Goal: Task Accomplishment & Management: Manage account settings

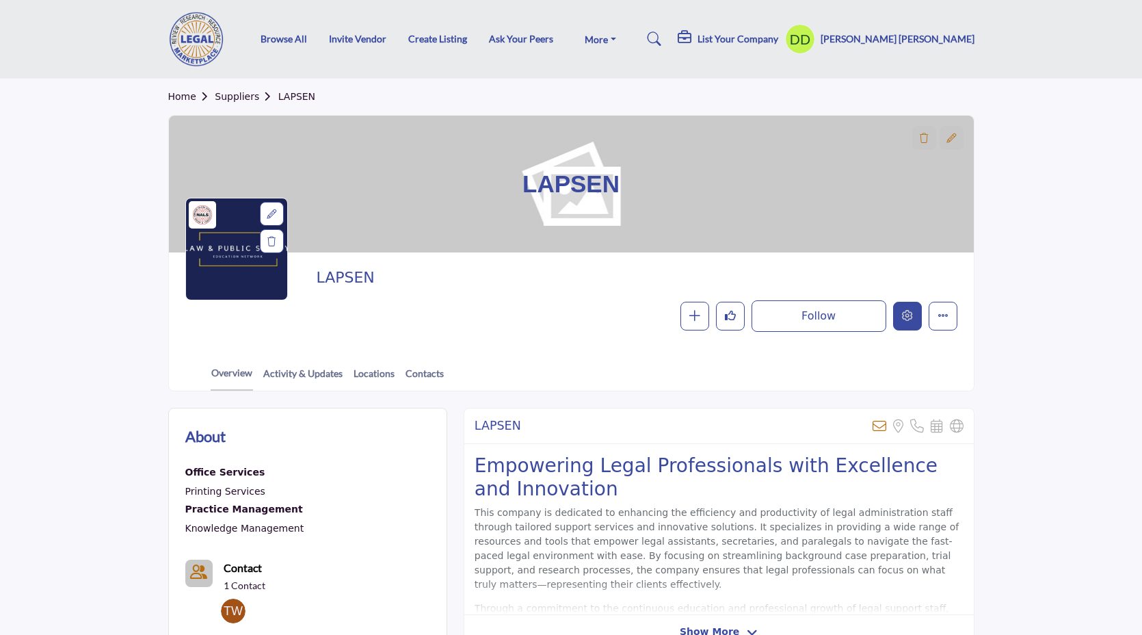
click at [905, 325] on button "Edit company" at bounding box center [907, 316] width 29 height 29
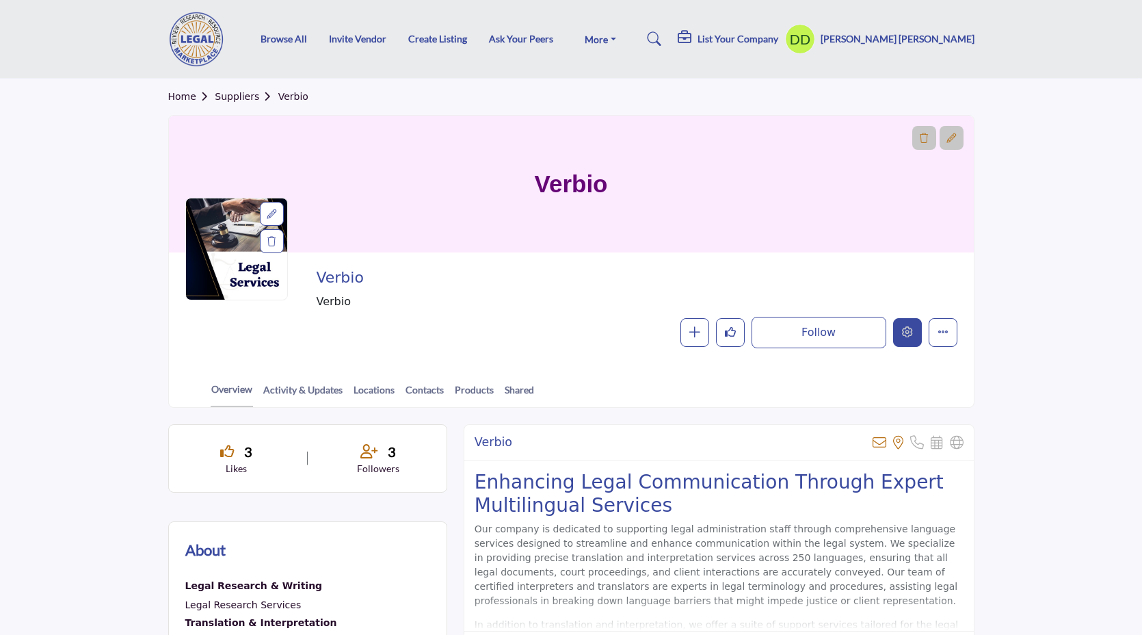
click at [903, 336] on icon "Edit company" at bounding box center [907, 331] width 11 height 11
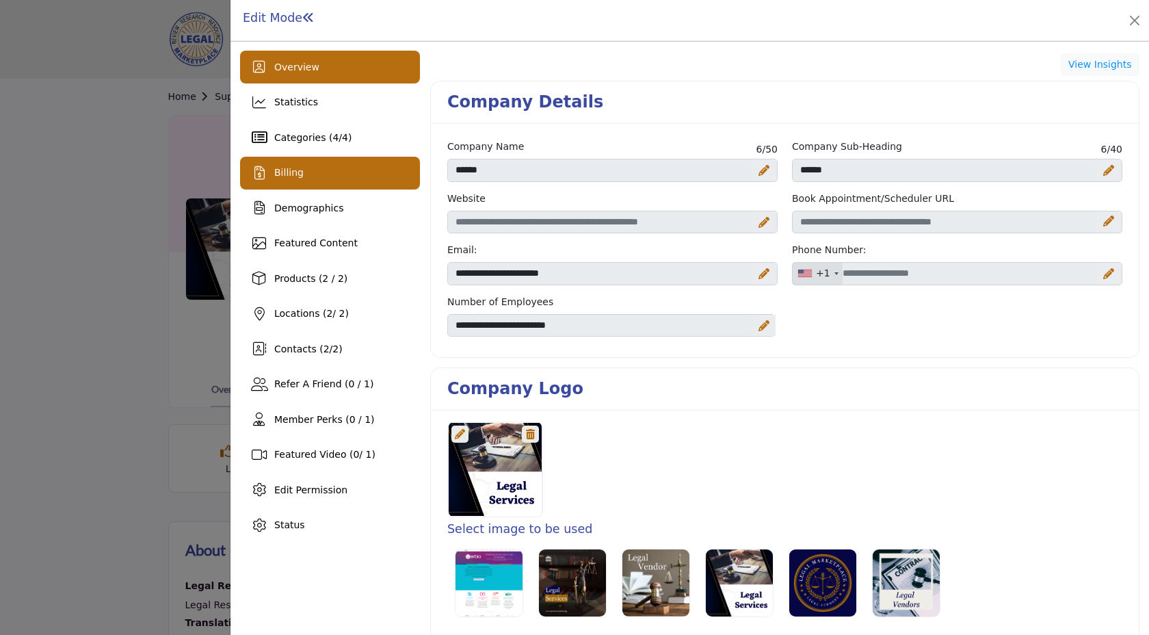
click at [324, 189] on div "Billing" at bounding box center [330, 173] width 180 height 33
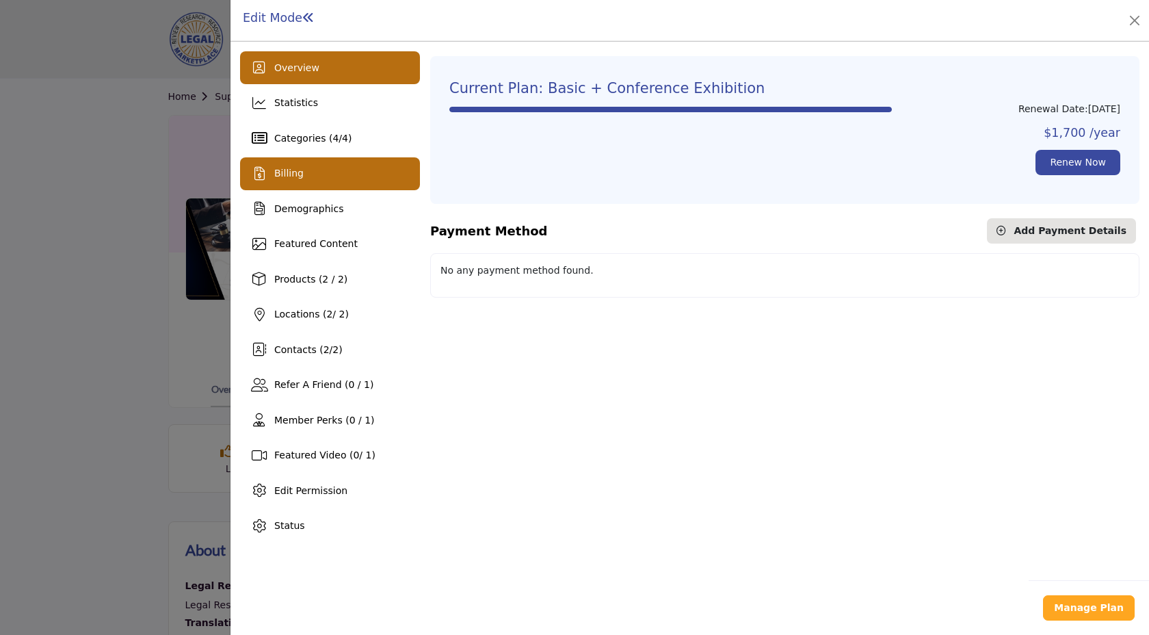
click at [337, 64] on div "Overview" at bounding box center [330, 67] width 180 height 33
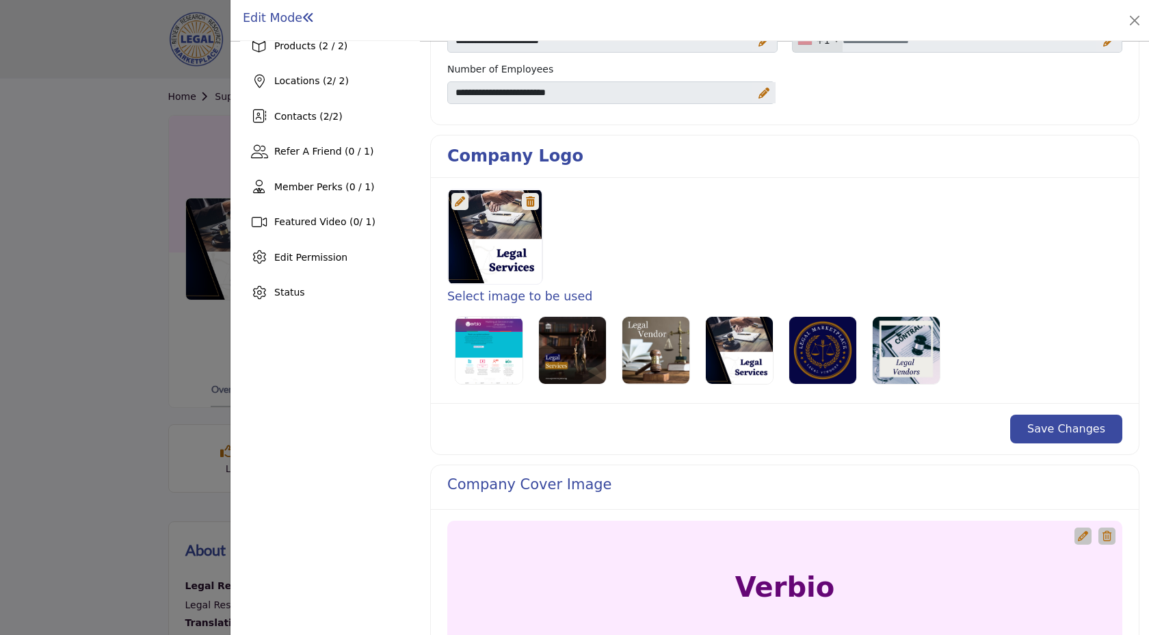
scroll to position [246, 0]
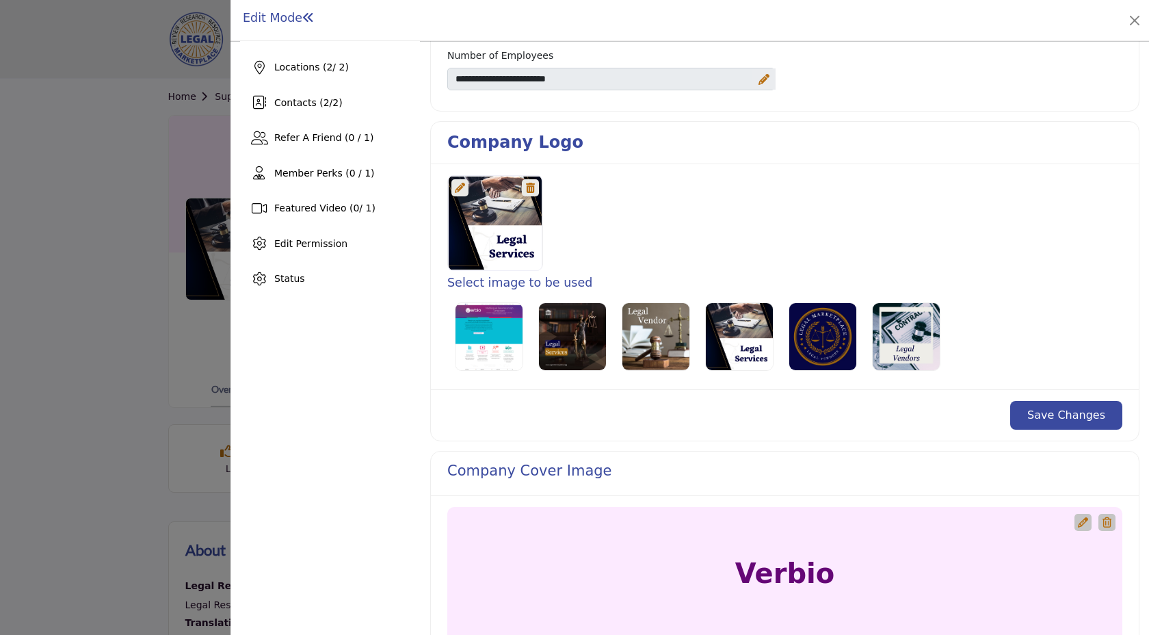
click at [460, 185] on icon at bounding box center [460, 188] width 10 height 10
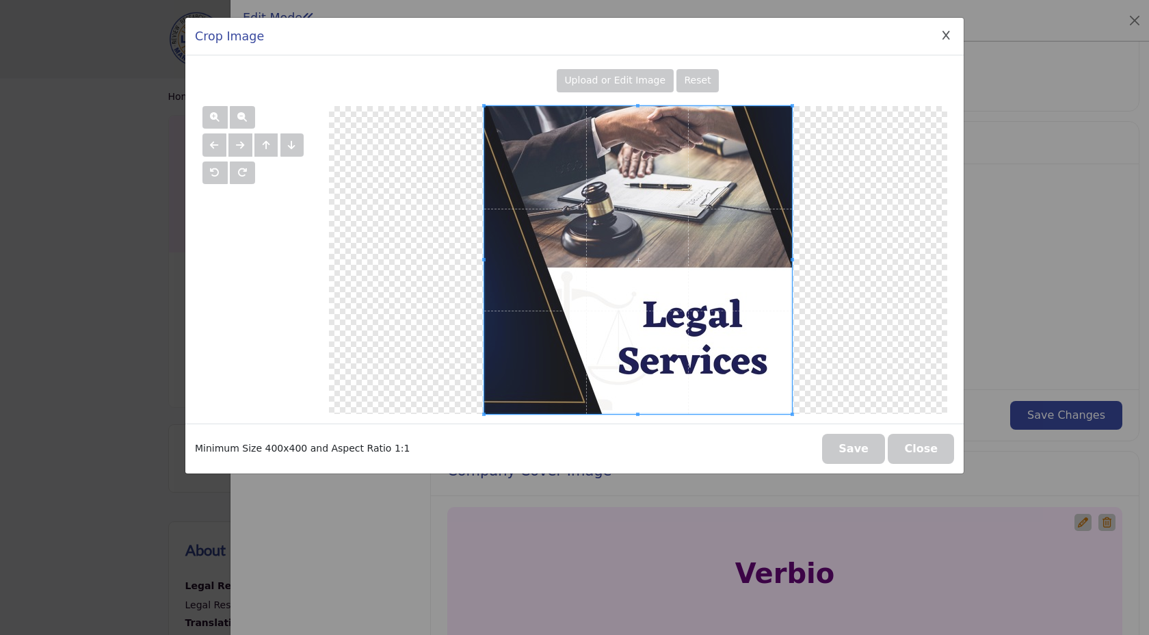
click at [1048, 137] on div "Crop Image Upload or Edit Image Reset" at bounding box center [574, 317] width 1149 height 635
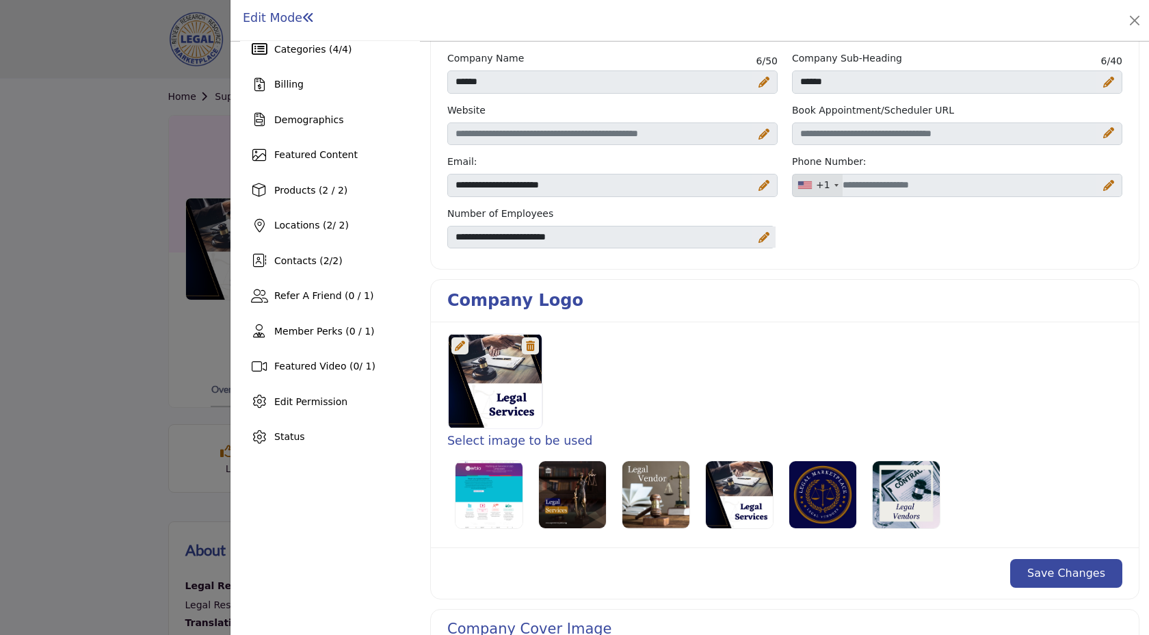
scroll to position [0, 0]
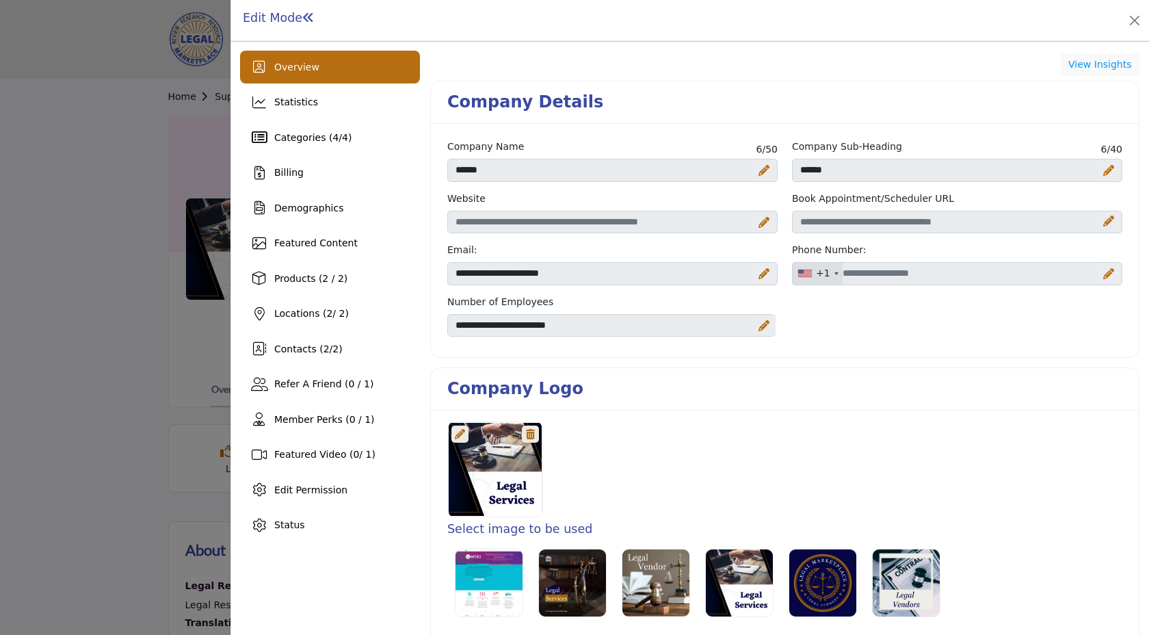
click at [462, 438] on icon at bounding box center [460, 434] width 10 height 10
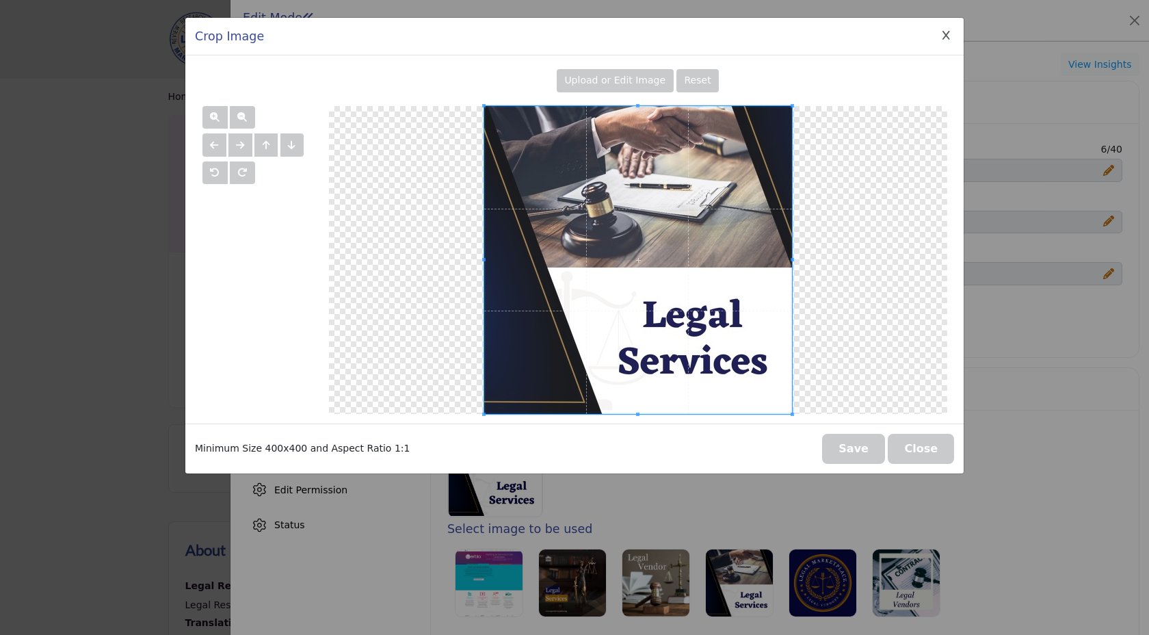
click at [604, 79] on span "Upload or Edit Image" at bounding box center [614, 80] width 101 height 11
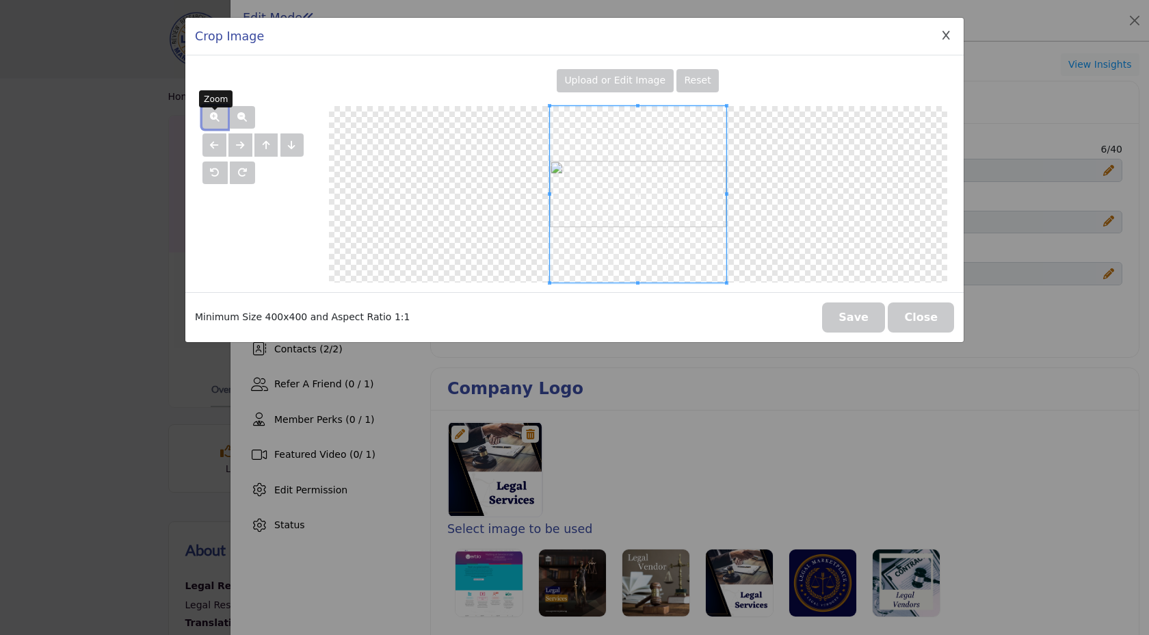
click at [217, 116] on span "button" at bounding box center [215, 117] width 10 height 10
click at [237, 116] on span "button" at bounding box center [242, 117] width 10 height 10
click at [855, 315] on button "Save" at bounding box center [853, 317] width 63 height 30
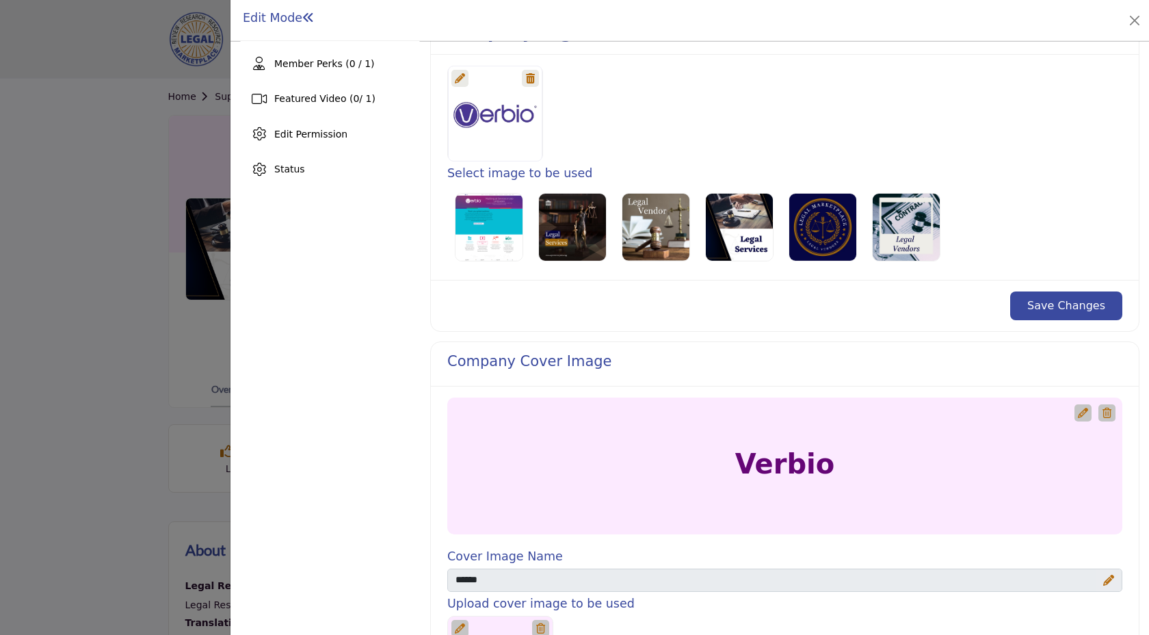
scroll to position [357, 0]
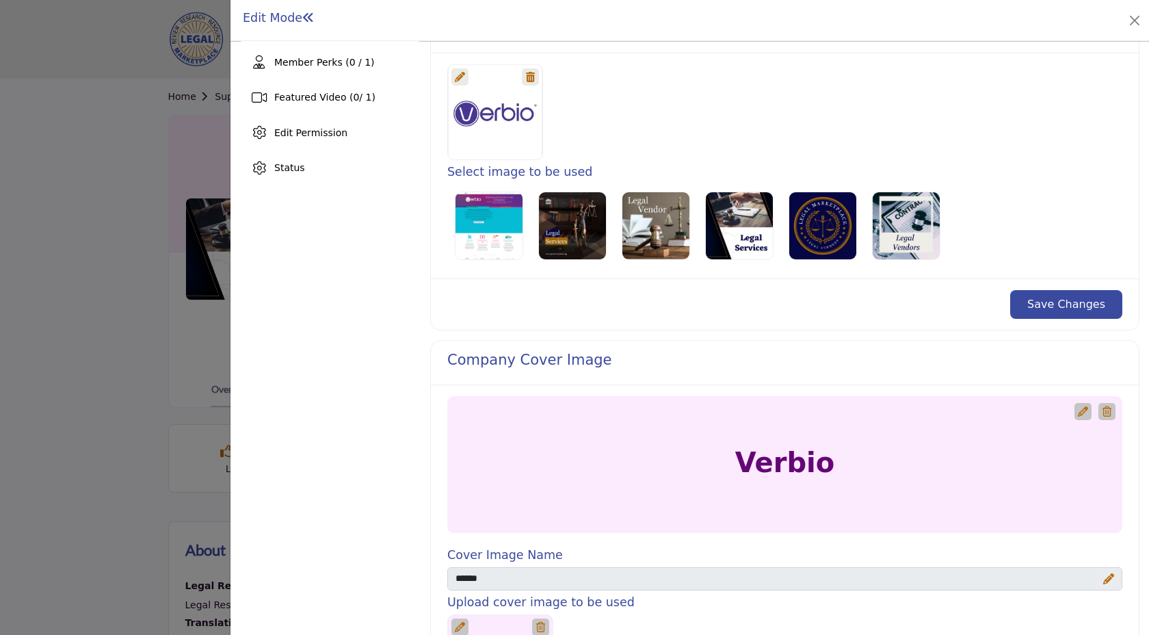
click at [1042, 319] on div "Save Changes" at bounding box center [785, 303] width 708 height 51
click at [1042, 315] on button "Save Changes" at bounding box center [1066, 304] width 112 height 29
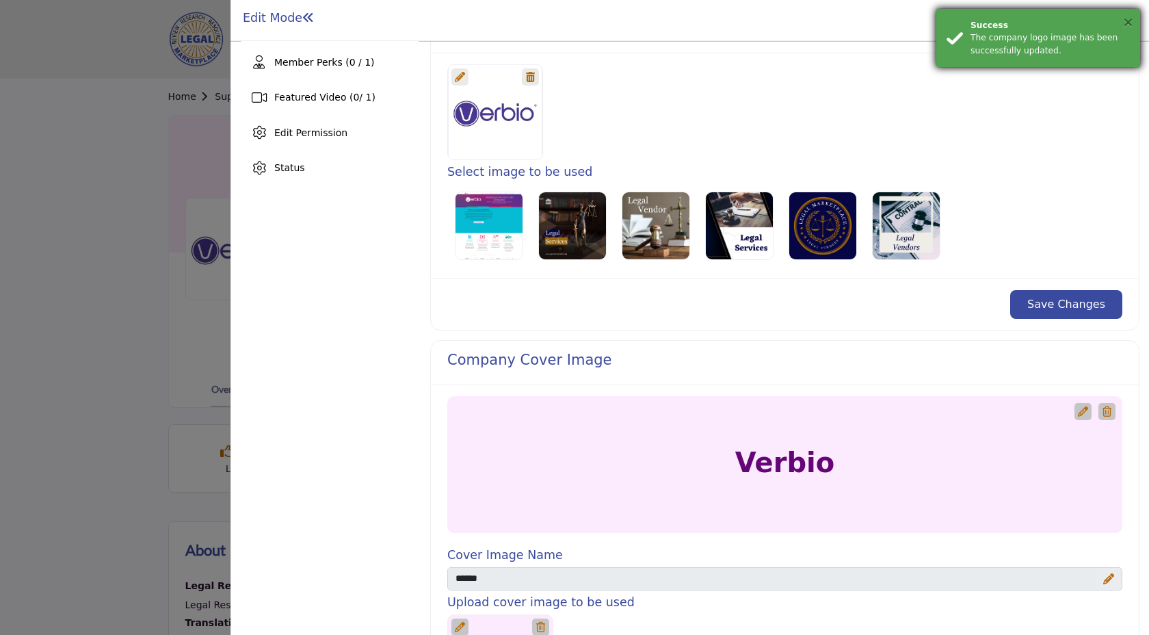
click at [1128, 26] on button "×" at bounding box center [1128, 22] width 12 height 14
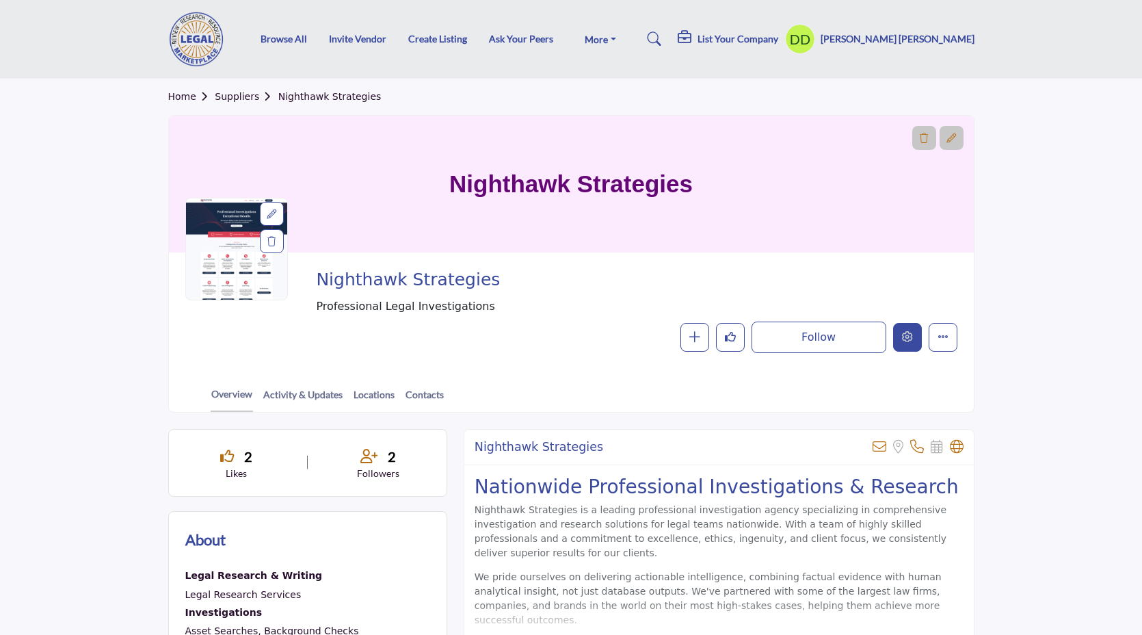
click at [904, 343] on button "Edit company" at bounding box center [907, 337] width 29 height 29
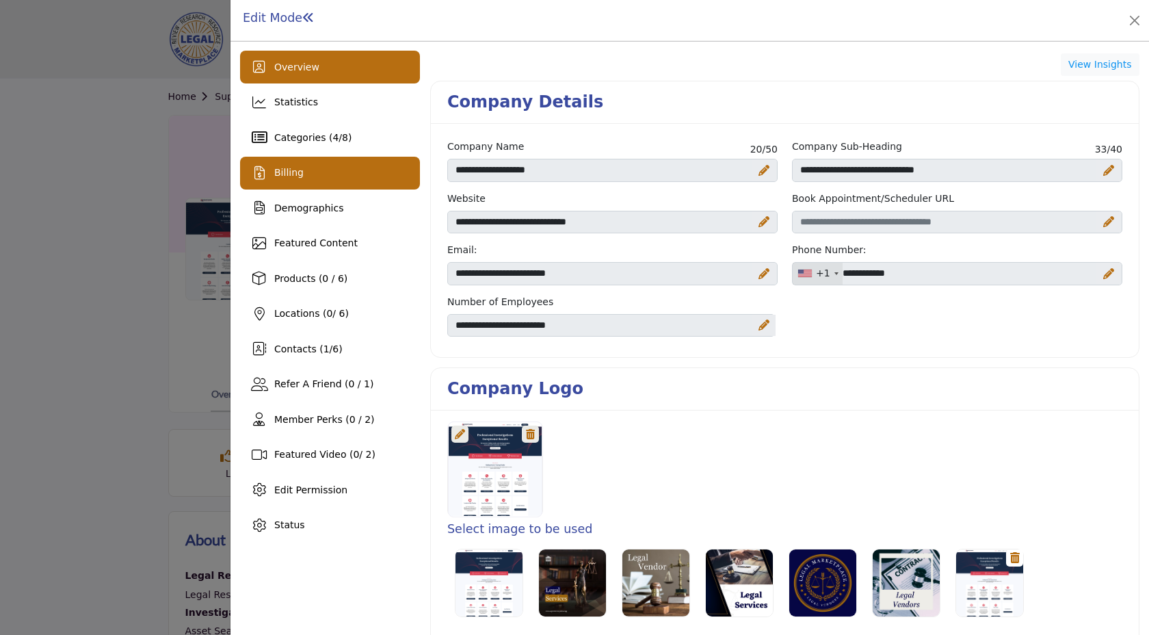
click at [327, 176] on div "Billing" at bounding box center [330, 173] width 180 height 33
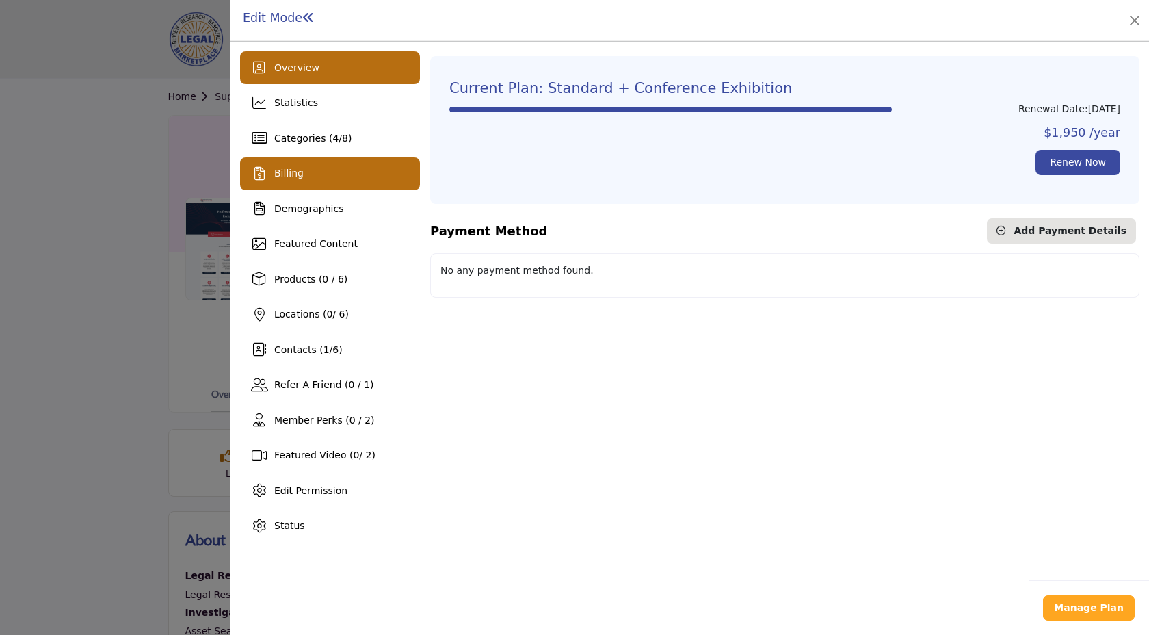
click at [300, 72] on span "Overview" at bounding box center [296, 67] width 45 height 11
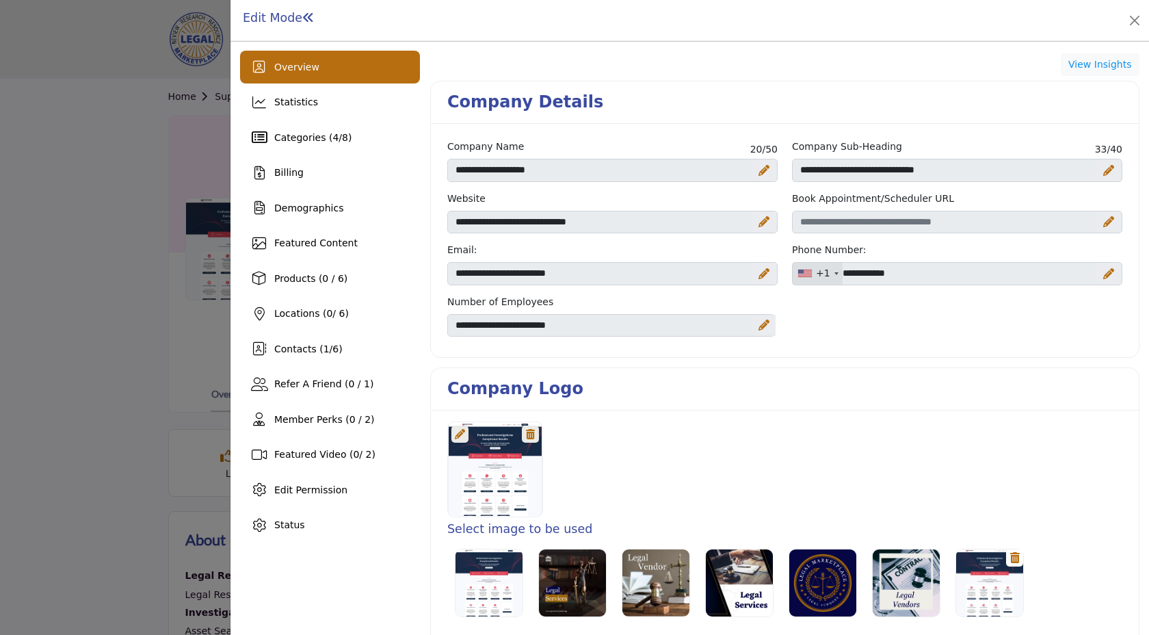
click at [462, 434] on icon at bounding box center [460, 434] width 10 height 10
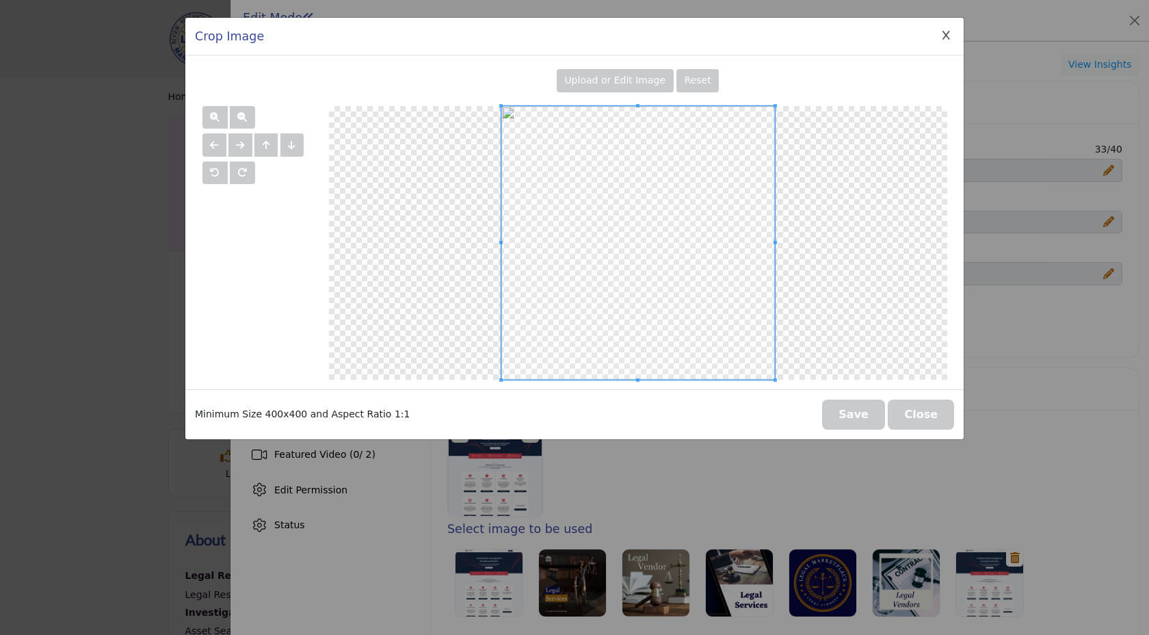
click at [609, 78] on span "Upload or Edit Image" at bounding box center [614, 80] width 101 height 11
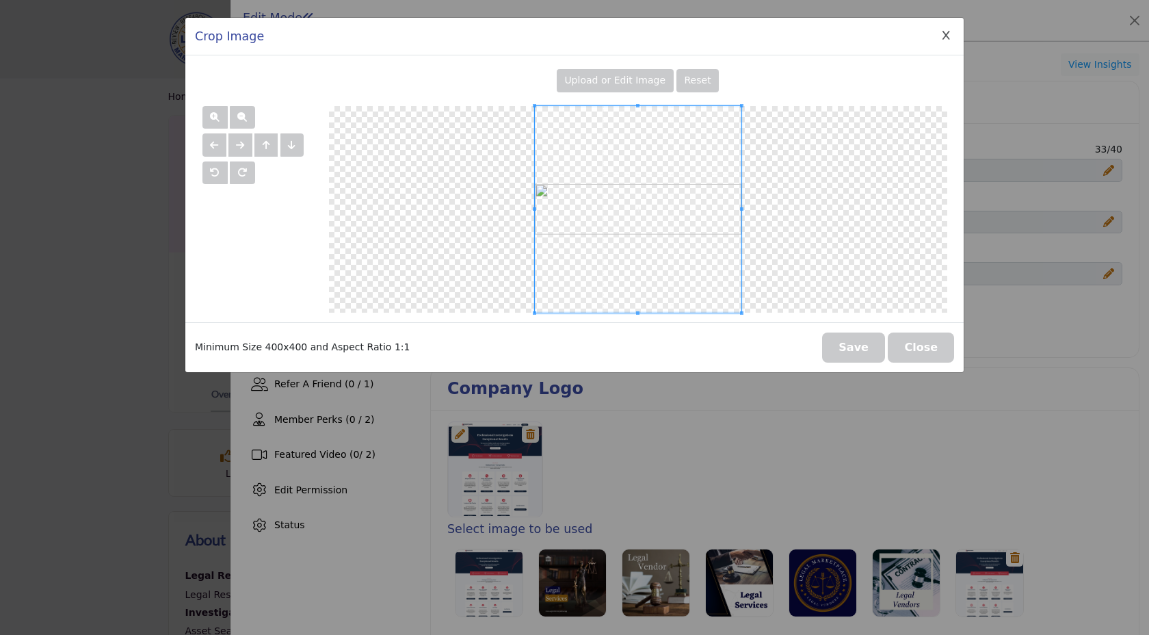
click at [863, 346] on button "Save" at bounding box center [853, 347] width 63 height 30
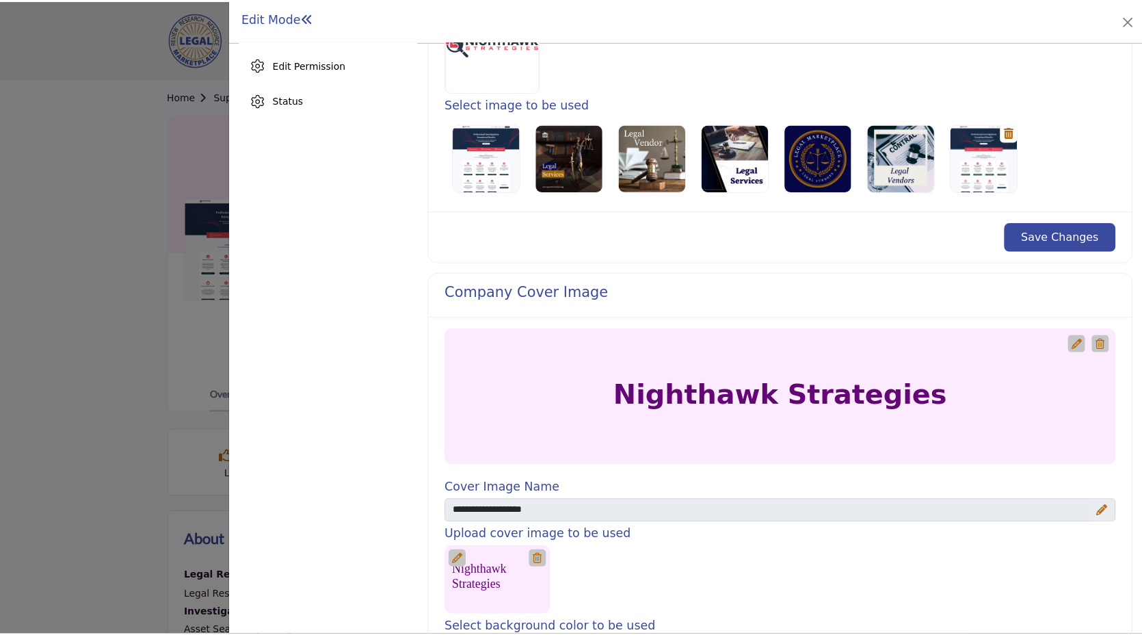
scroll to position [308, 0]
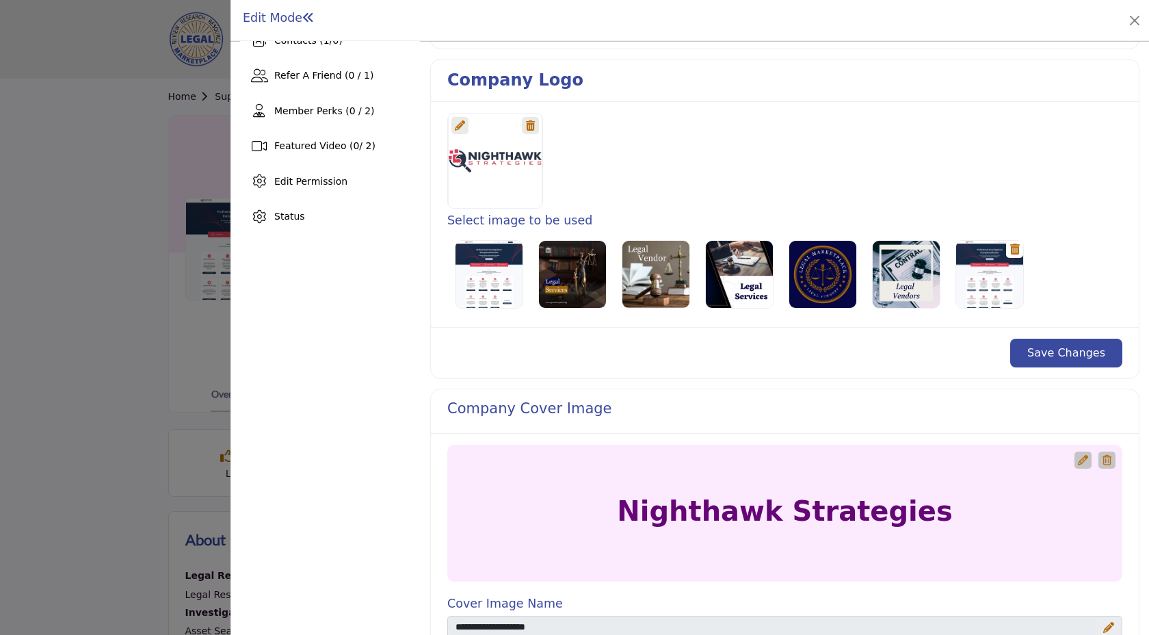
click at [1067, 356] on button "Save Changes" at bounding box center [1066, 352] width 112 height 29
click at [1135, 10] on div "Edit Mode" at bounding box center [689, 20] width 899 height 21
click at [1135, 17] on button "Close" at bounding box center [1134, 20] width 19 height 19
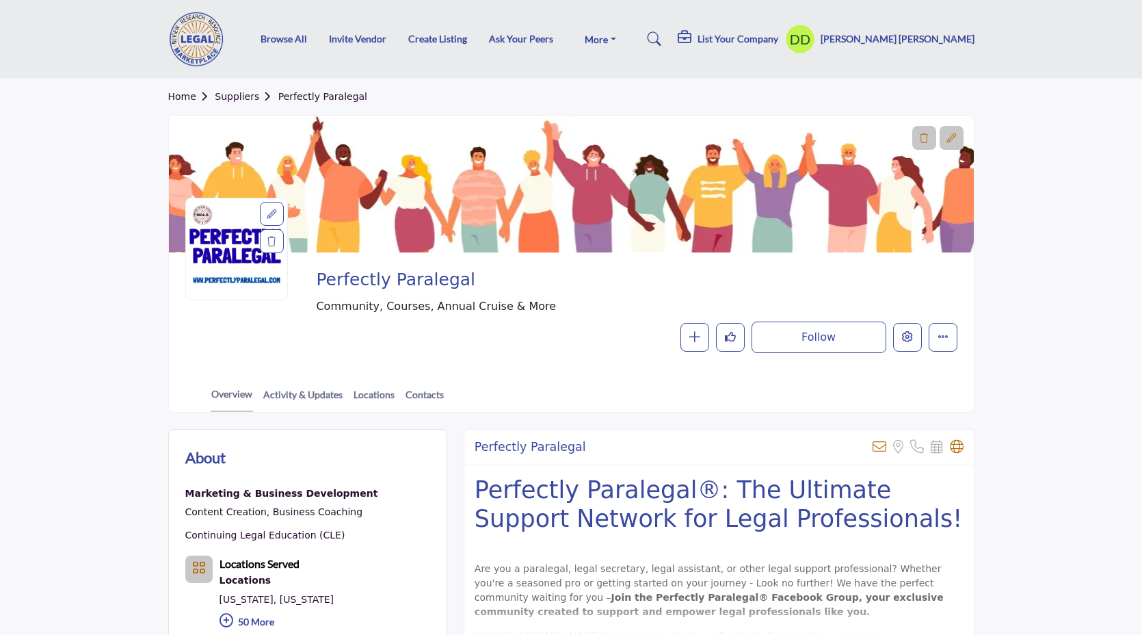
click at [265, 213] on div at bounding box center [272, 214] width 24 height 24
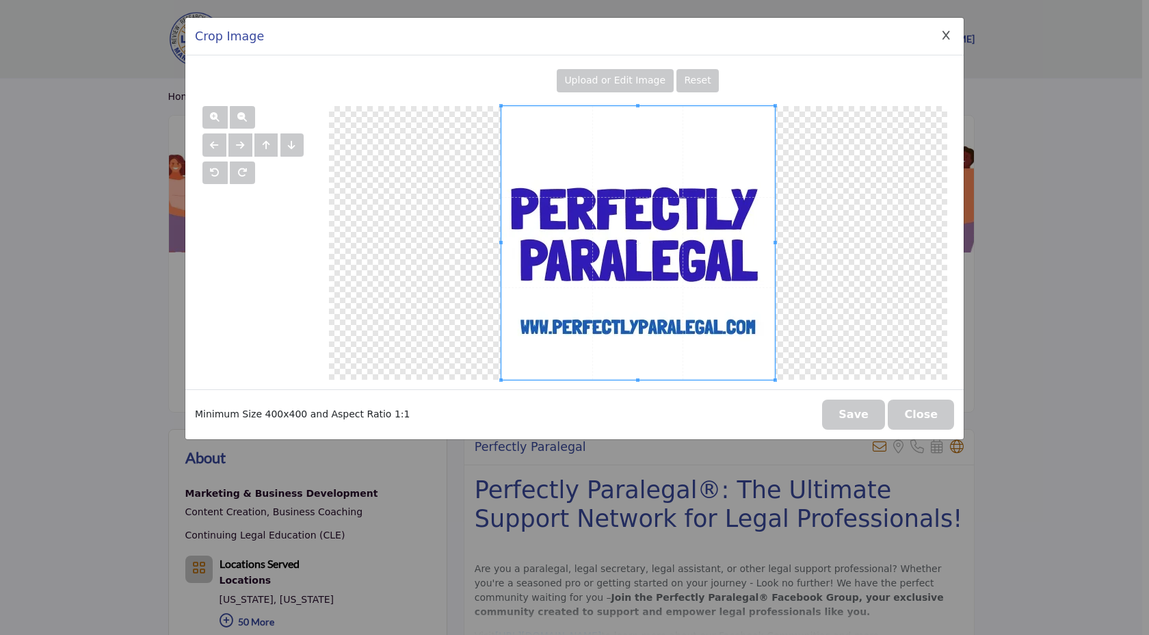
click at [626, 252] on span at bounding box center [638, 243] width 274 height 274
click at [945, 41] on button "Close Image Upload Modal" at bounding box center [946, 36] width 16 height 16
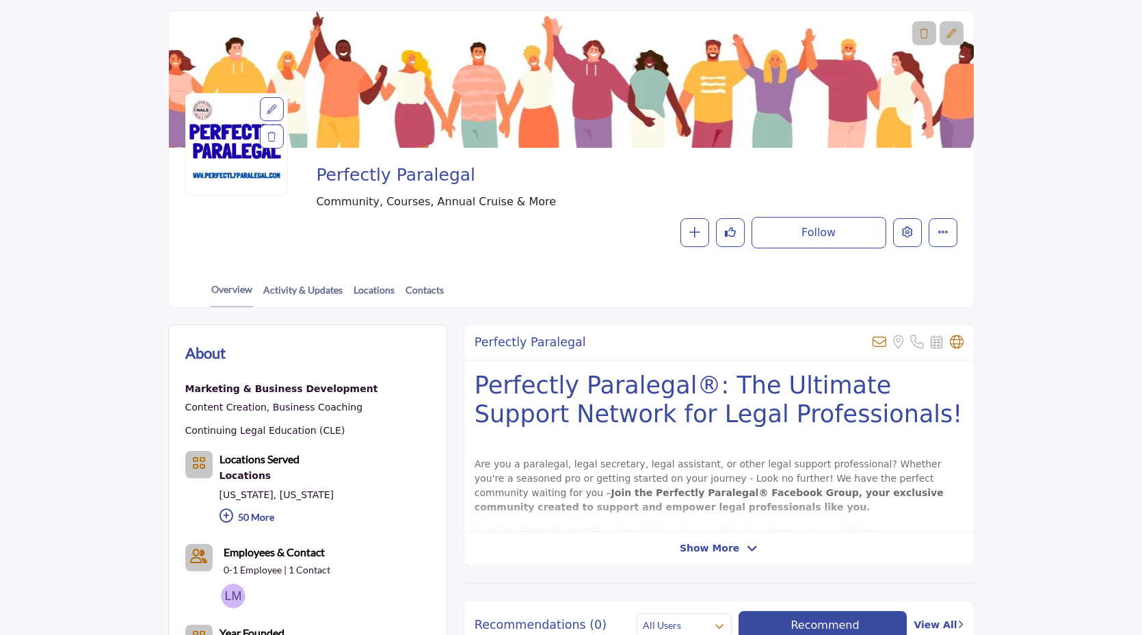
scroll to position [98, 0]
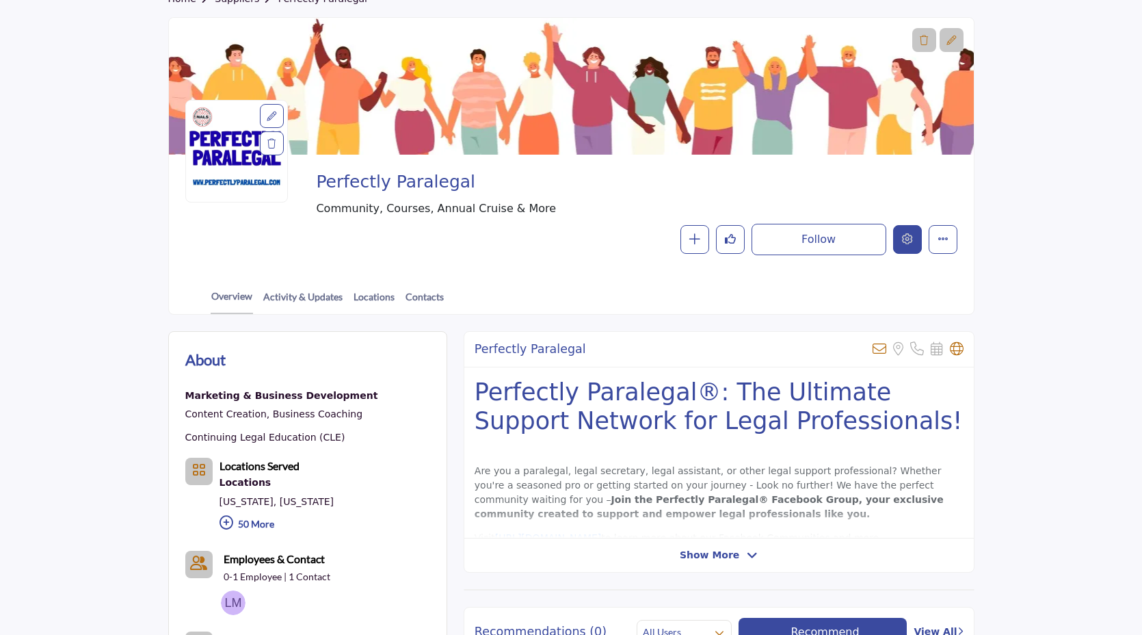
click at [907, 248] on button "Edit company" at bounding box center [907, 239] width 29 height 29
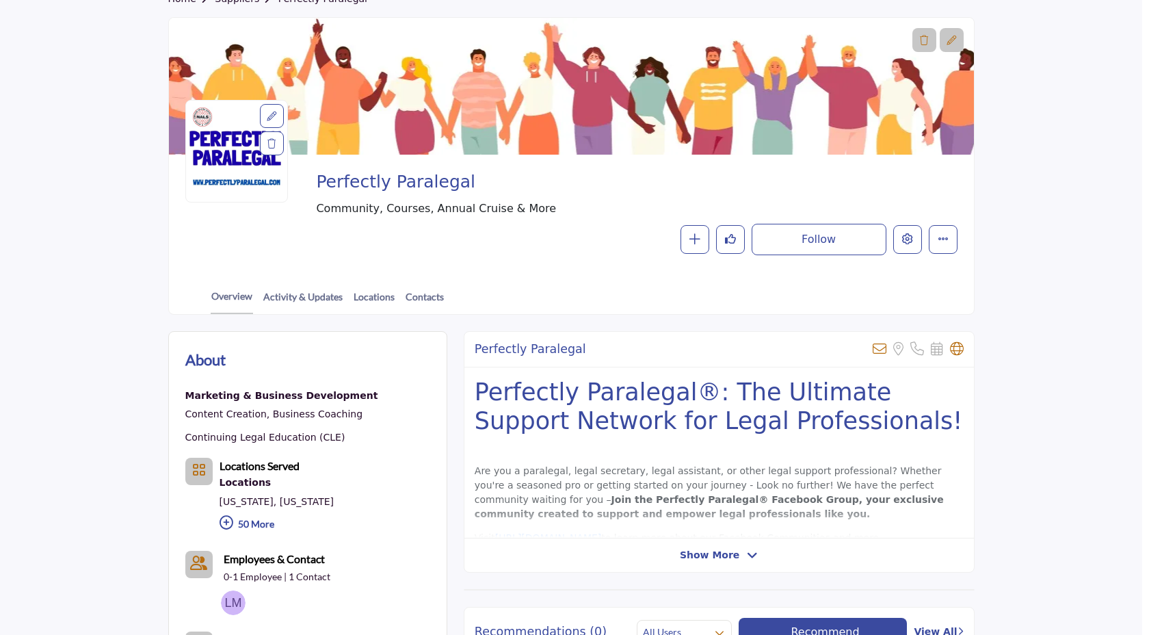
click at [61, 262] on div at bounding box center [574, 317] width 1149 height 635
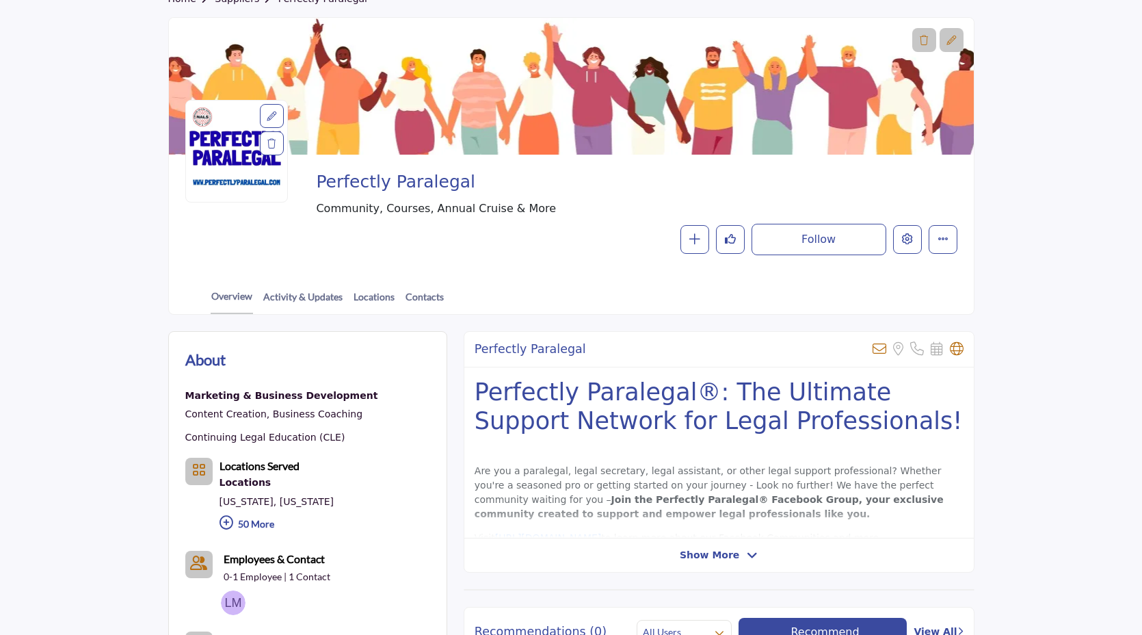
click at [269, 245] on div "NALS Vendor Partner Thank you to NALS partners for supporting our organization …" at bounding box center [571, 213] width 772 height 84
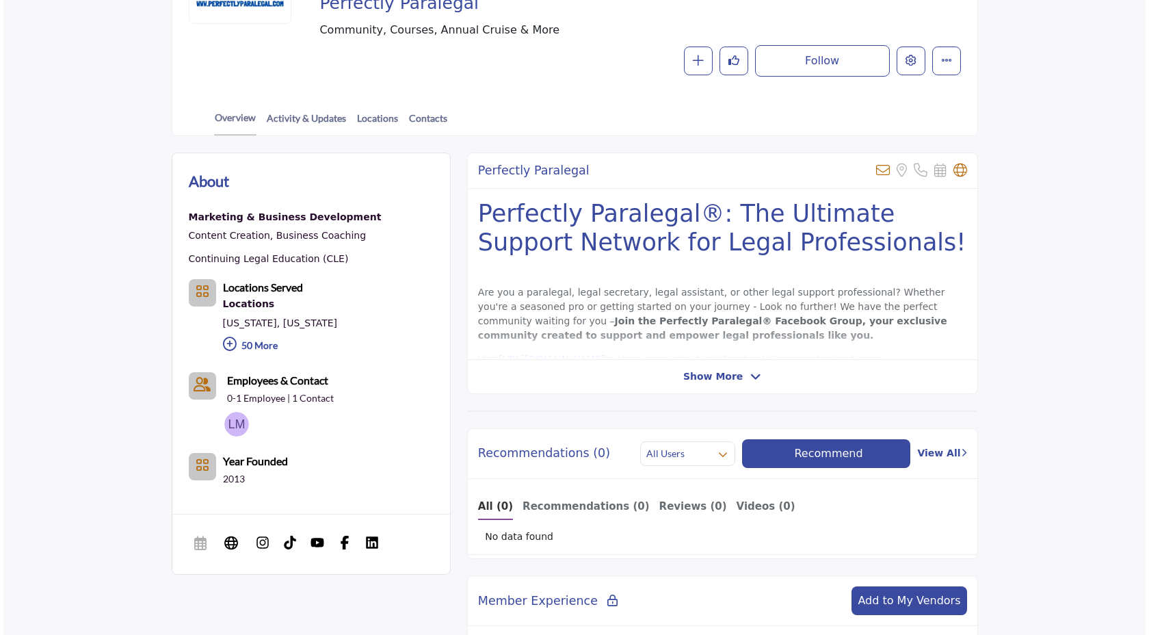
scroll to position [318, 0]
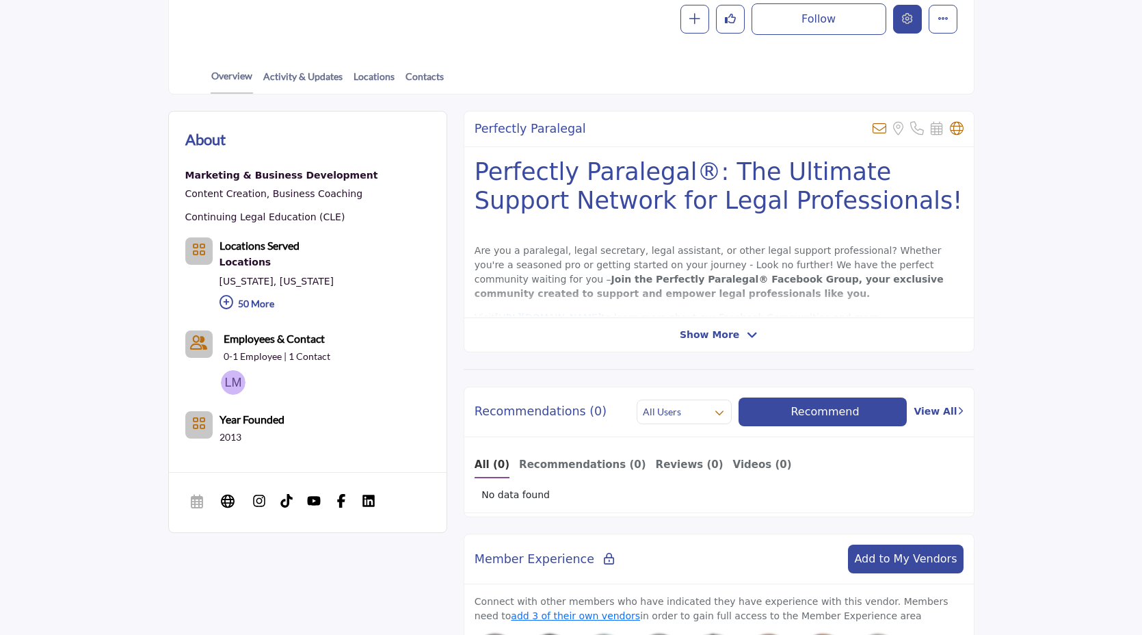
click at [905, 20] on icon "Edit company" at bounding box center [907, 18] width 11 height 11
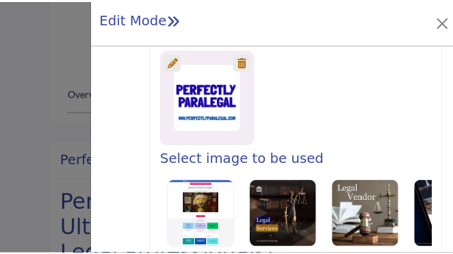
scroll to position [589, 0]
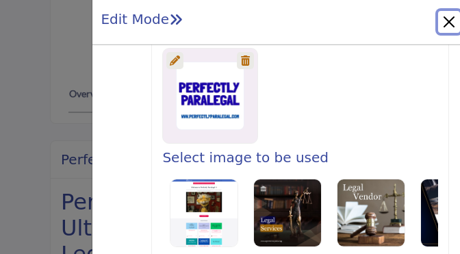
click at [449, 24] on button "Close" at bounding box center [449, 22] width 22 height 22
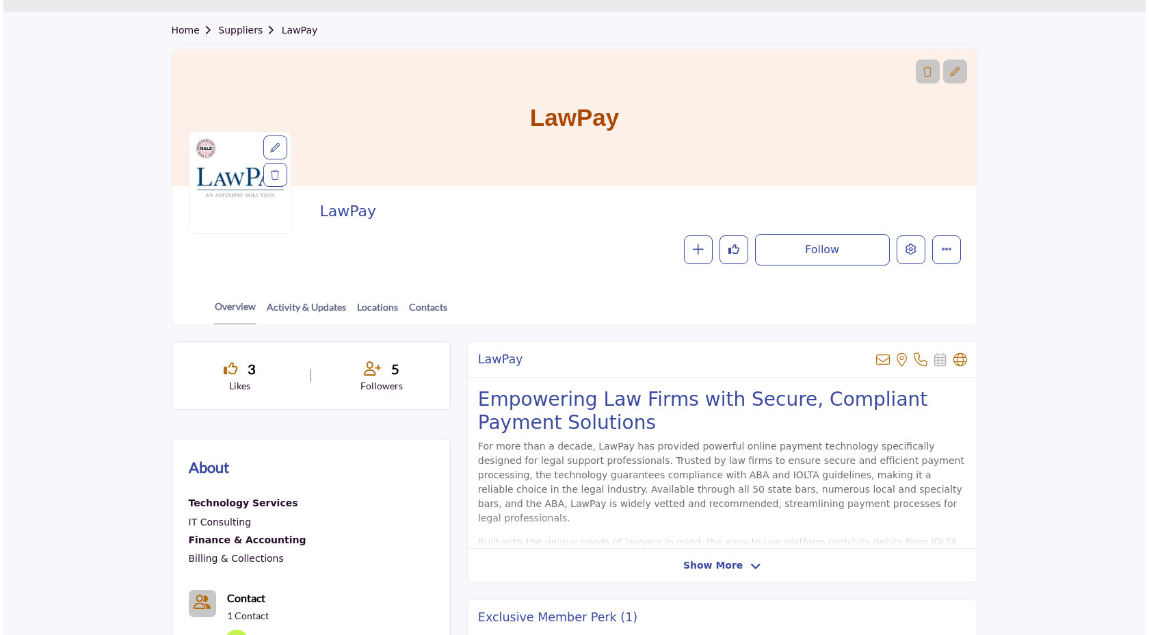
scroll to position [96, 0]
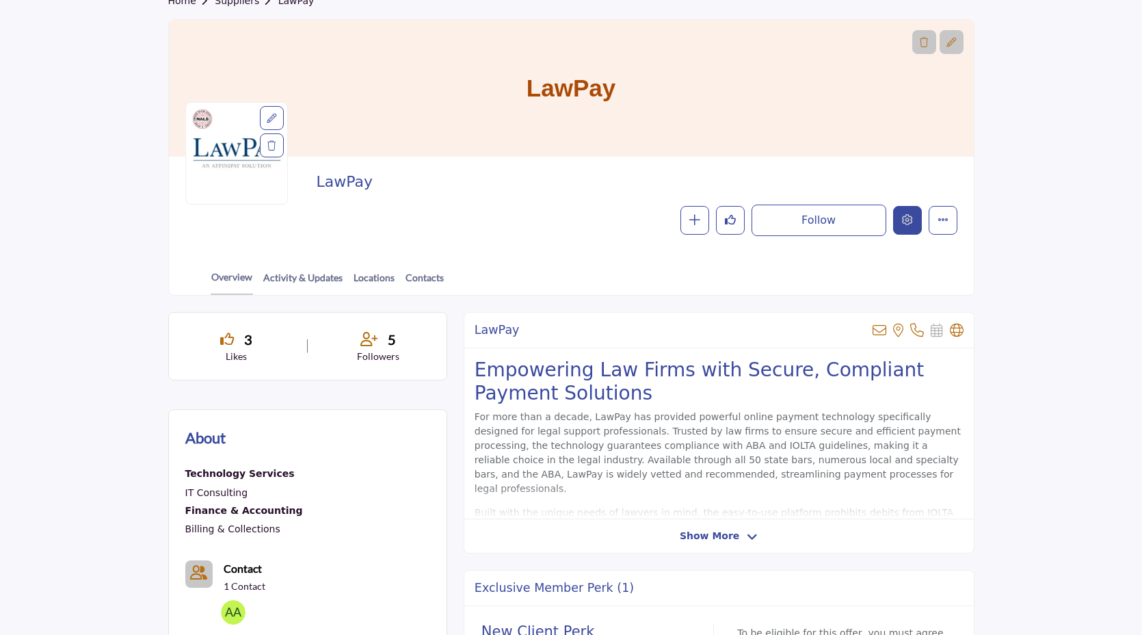
click at [905, 222] on icon "Edit company" at bounding box center [907, 219] width 11 height 11
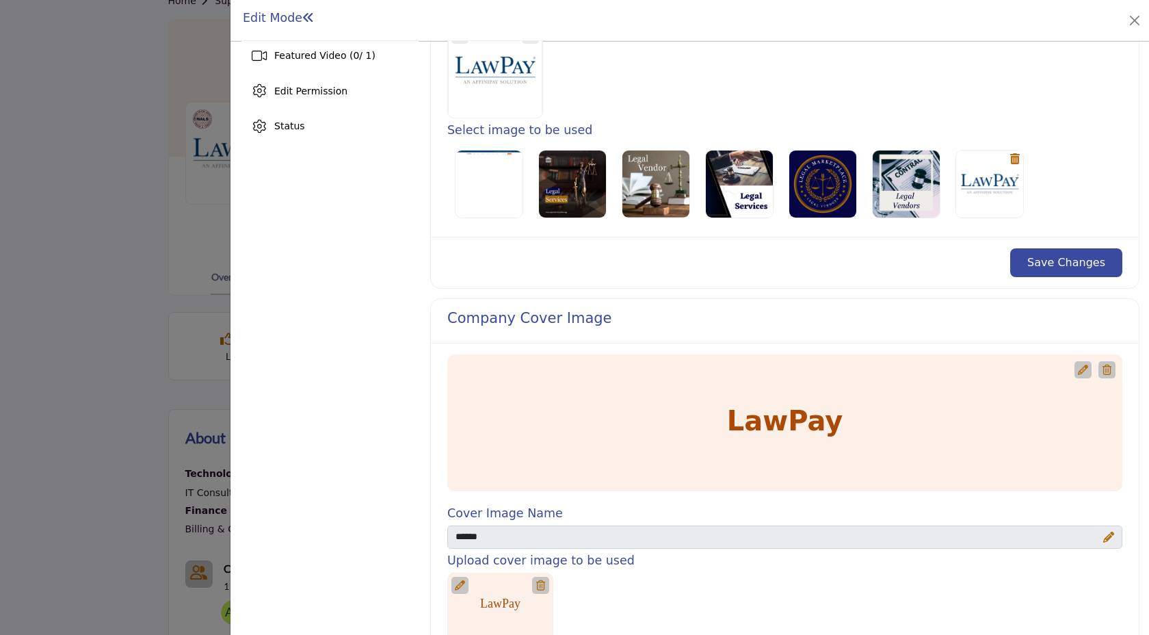
scroll to position [399, 0]
